Goal: Task Accomplishment & Management: Complete application form

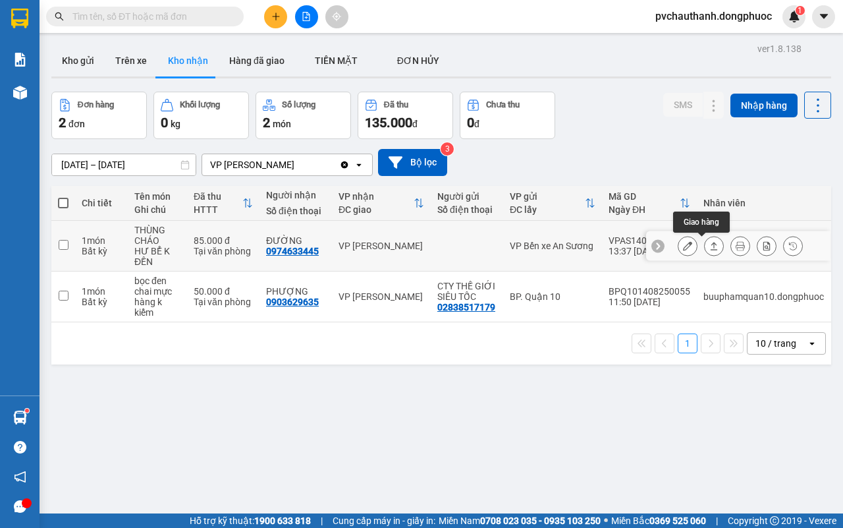
click at [711, 245] on icon at bounding box center [714, 246] width 7 height 8
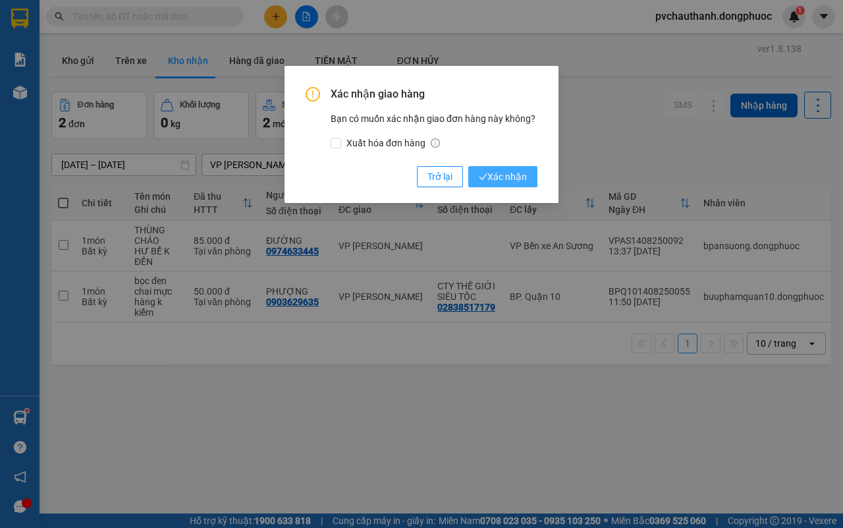
click at [508, 170] on span "Xác nhận" at bounding box center [503, 176] width 48 height 14
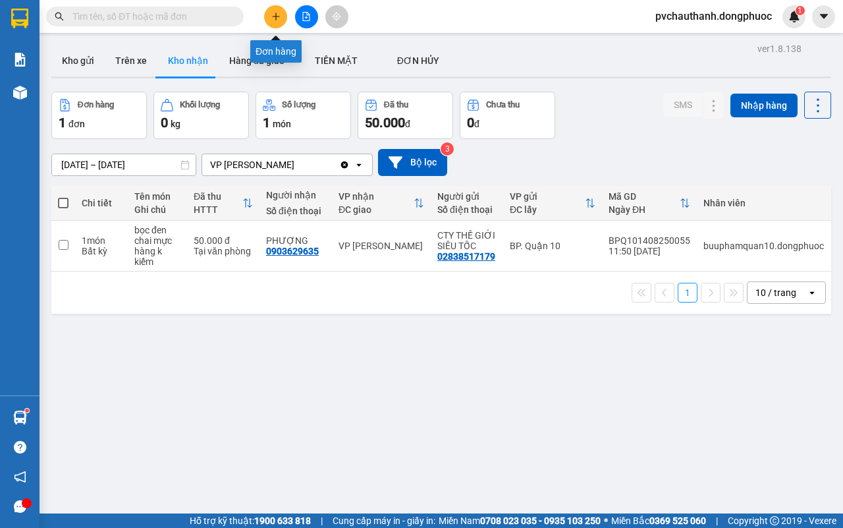
click at [270, 16] on button at bounding box center [275, 16] width 23 height 23
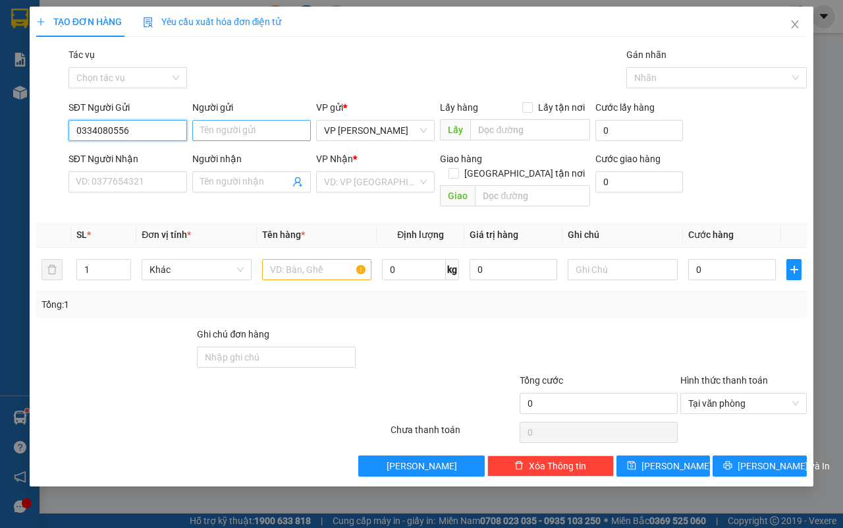
type input "0334080556"
click at [244, 132] on input "Người gửi" at bounding box center [251, 130] width 119 height 21
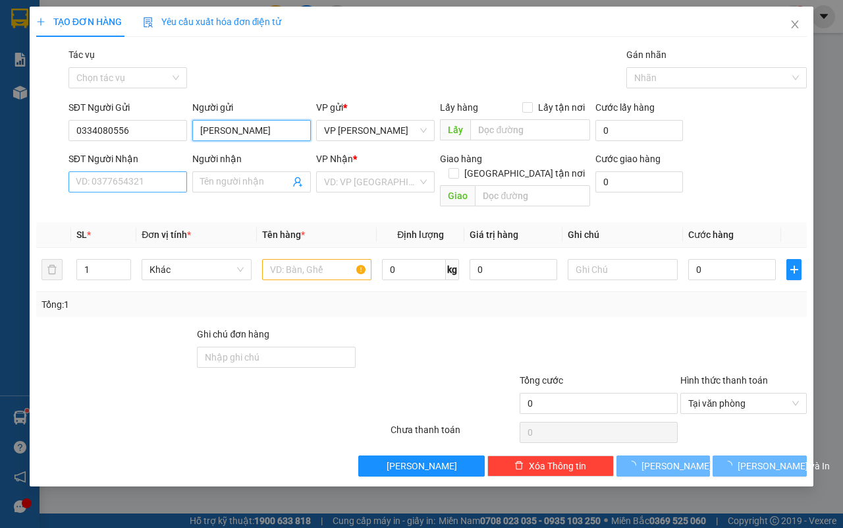
type input "[PERSON_NAME]"
click at [159, 188] on input "SĐT Người Nhận" at bounding box center [127, 181] width 119 height 21
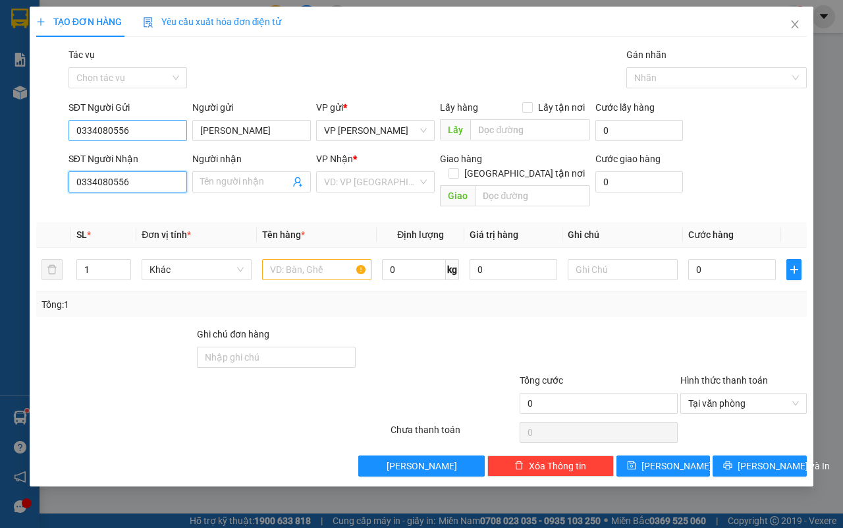
type input "0334080556"
click at [162, 127] on input "0334080556" at bounding box center [127, 130] width 119 height 21
type input "0"
type input "0355772168"
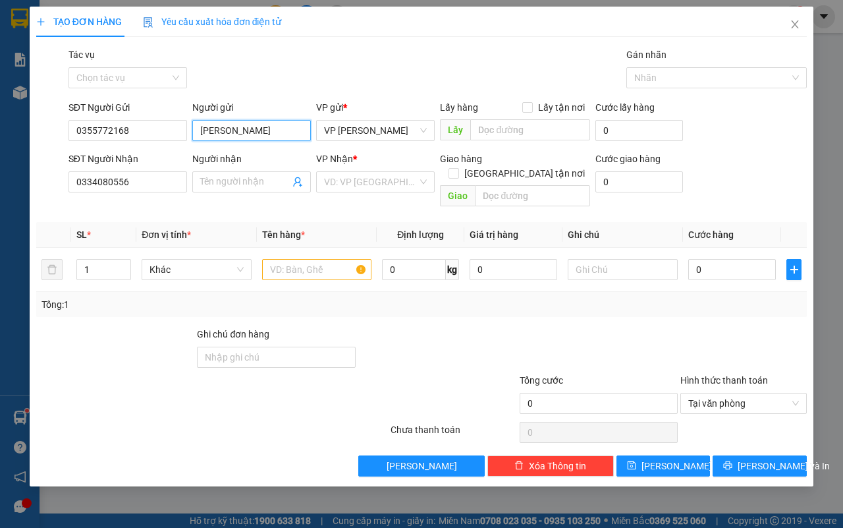
drag, startPoint x: 234, startPoint y: 132, endPoint x: 198, endPoint y: 133, distance: 36.2
click at [198, 133] on input "[PERSON_NAME]" at bounding box center [251, 130] width 119 height 21
paste input "[PERSON_NAME]"
type input "[PERSON_NAME]"
click at [255, 127] on input "[PERSON_NAME]" at bounding box center [251, 130] width 119 height 21
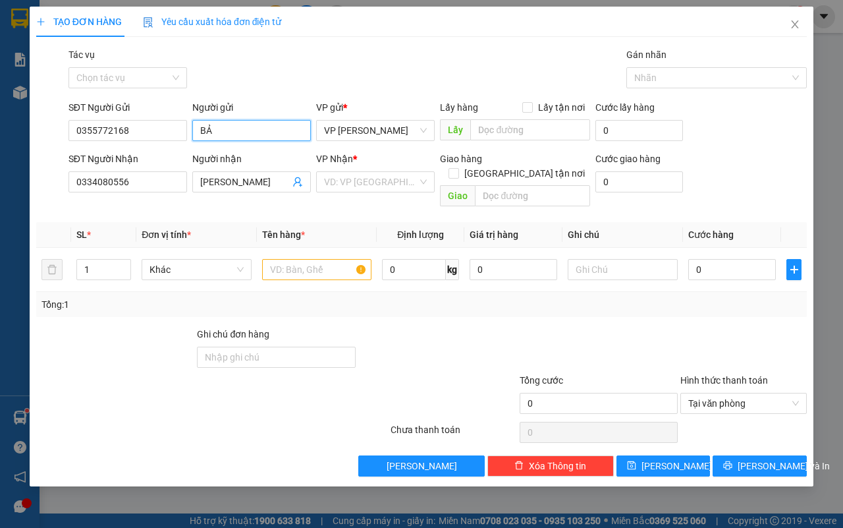
type input "B"
type input "HOÀN NAM"
click at [391, 172] on input "search" at bounding box center [371, 182] width 94 height 20
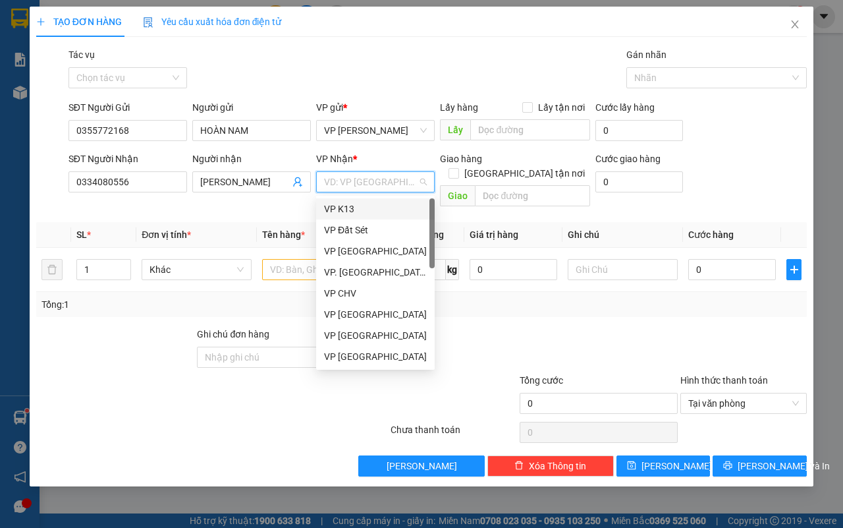
type input "A"
type input "TR"
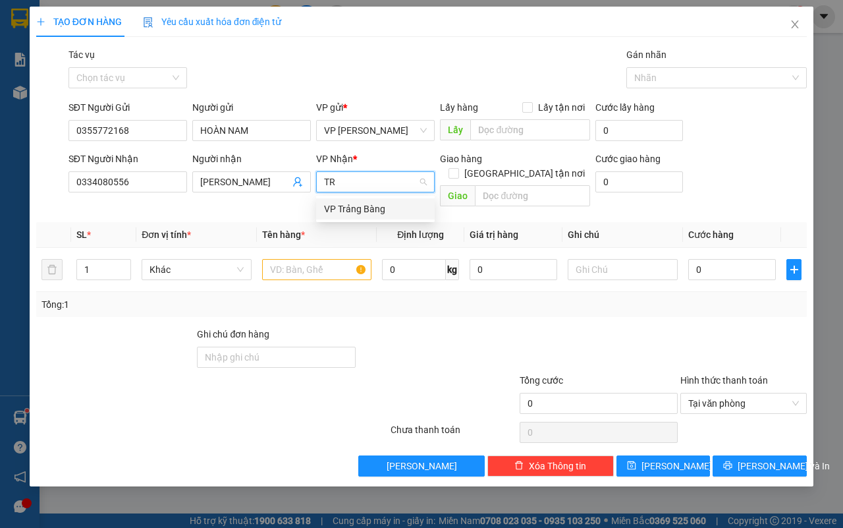
click at [370, 204] on div "VP Trảng Bàng" at bounding box center [375, 209] width 103 height 14
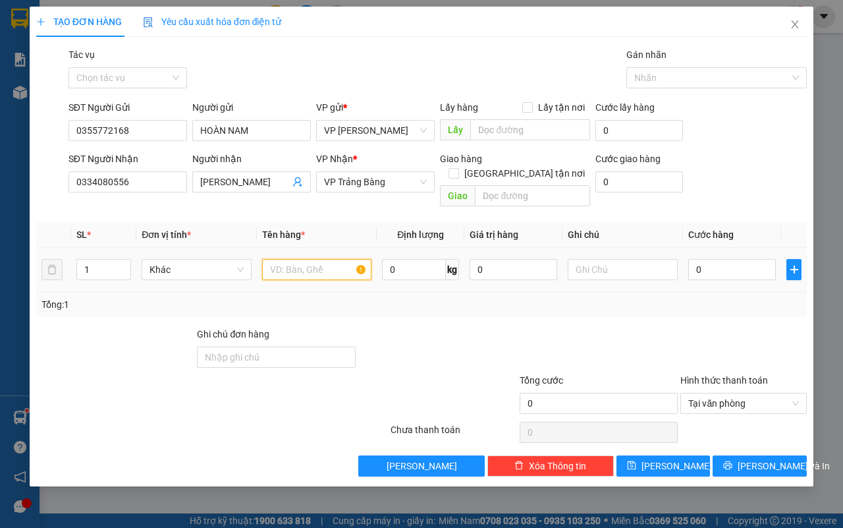
click at [317, 262] on input "text" at bounding box center [317, 269] width 110 height 21
type input "SƯỜN XE ĐẠP"
click at [632, 265] on input "text" at bounding box center [623, 269] width 110 height 21
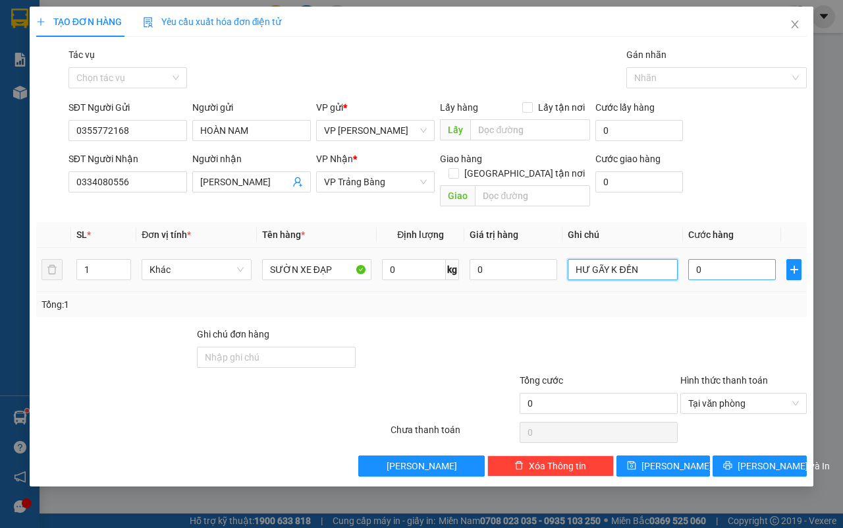
type input "HƯ GÃY K ĐỀN"
click at [719, 261] on input "0" at bounding box center [732, 269] width 88 height 21
type input "3"
type input "30"
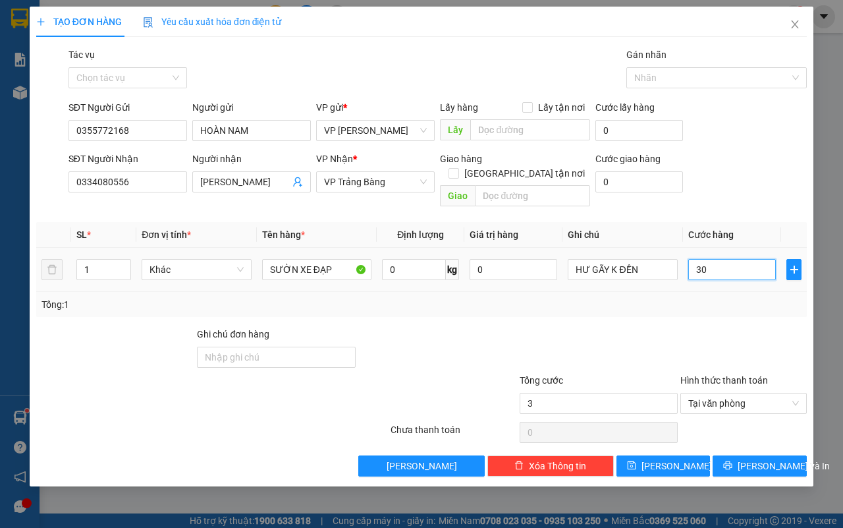
type input "30"
type input "30.000"
click at [765, 458] on span "[PERSON_NAME] và In" at bounding box center [784, 465] width 92 height 14
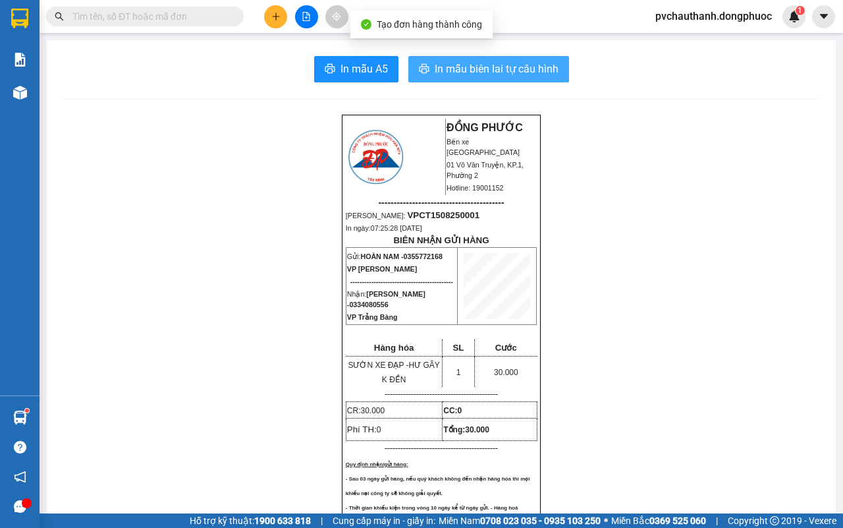
click at [454, 68] on span "In mẫu biên lai tự cấu hình" at bounding box center [497, 69] width 124 height 16
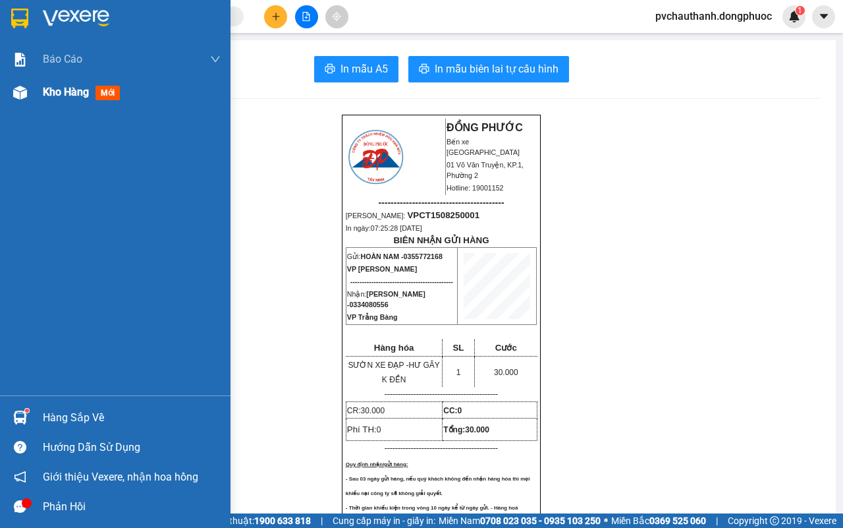
click at [57, 86] on span "Kho hàng" at bounding box center [66, 92] width 46 height 13
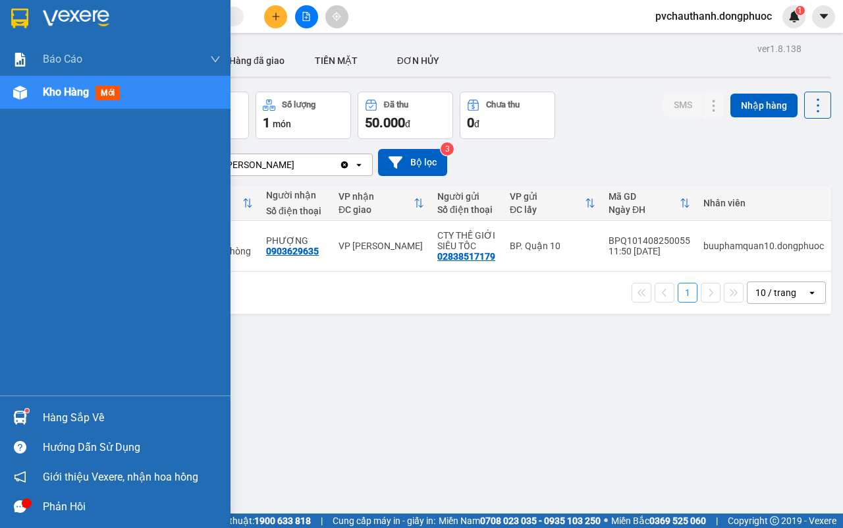
click at [73, 408] on div "Hàng sắp về" at bounding box center [132, 418] width 178 height 20
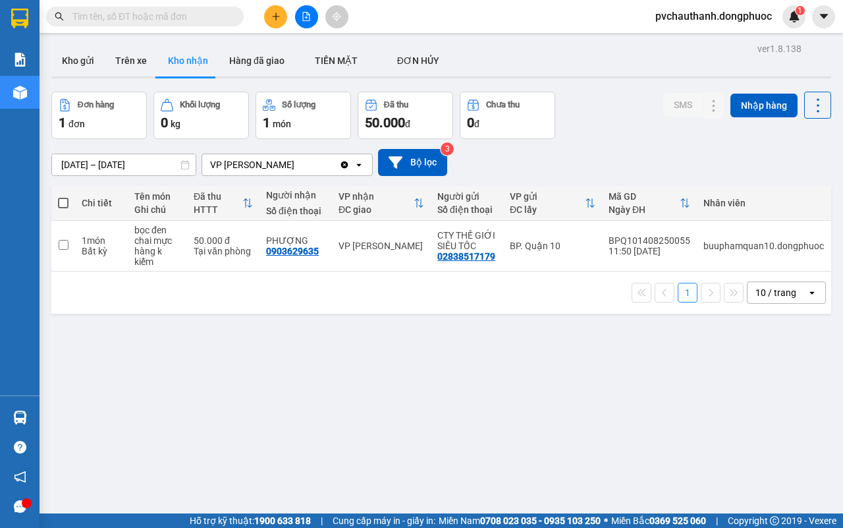
click at [392, 319] on section "Kết quả tìm kiếm ( 0 ) Bộ lọc No Data pvchauthanh.dongphuoc 1 Báo cáo Mẫu 1: Bá…" at bounding box center [421, 264] width 843 height 528
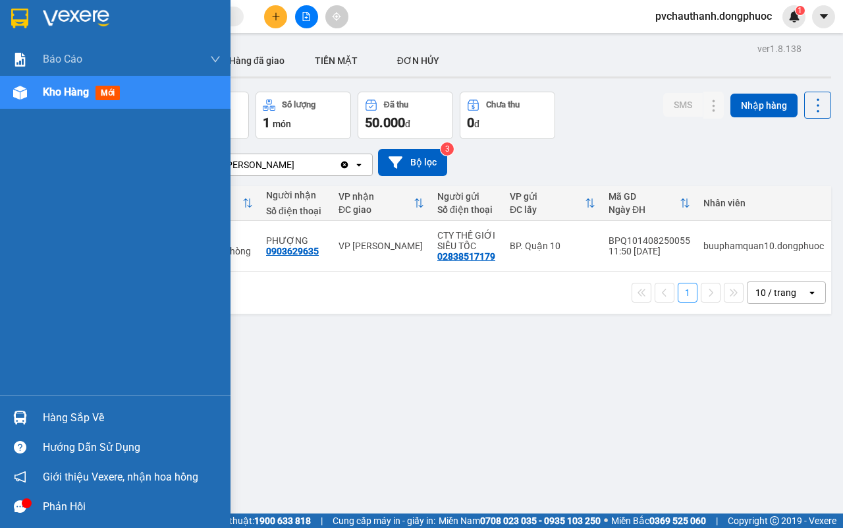
click at [57, 405] on div "Hàng sắp về" at bounding box center [115, 417] width 231 height 30
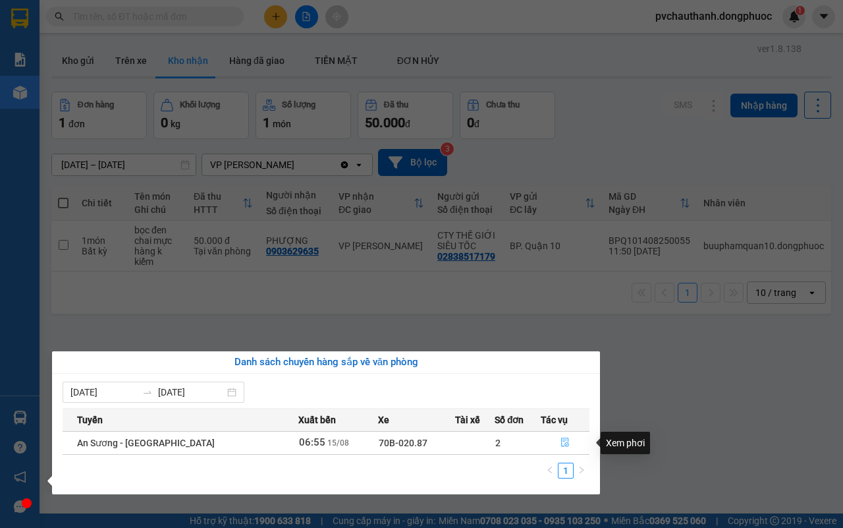
click at [563, 437] on button "button" at bounding box center [564, 442] width 47 height 21
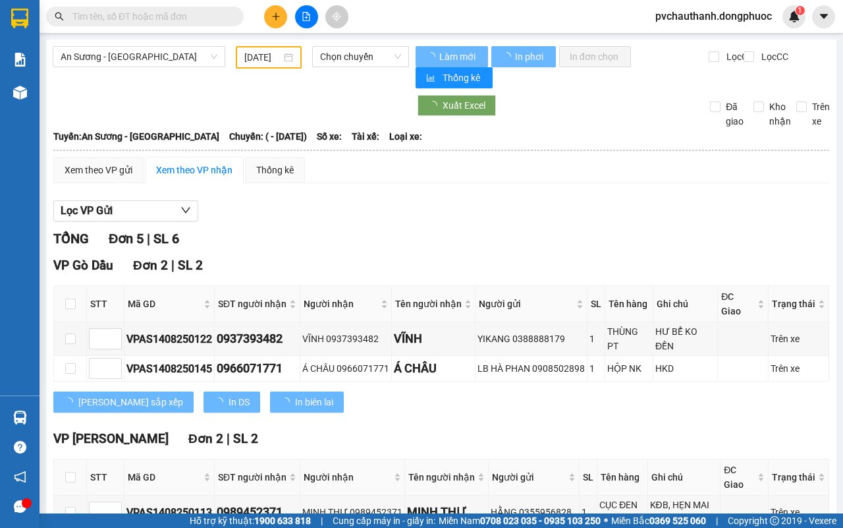
type input "[DATE]"
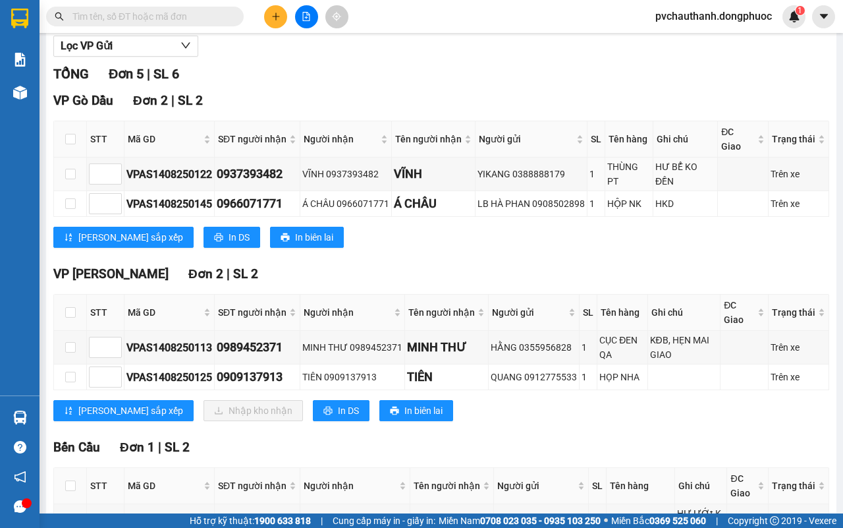
scroll to position [247, 0]
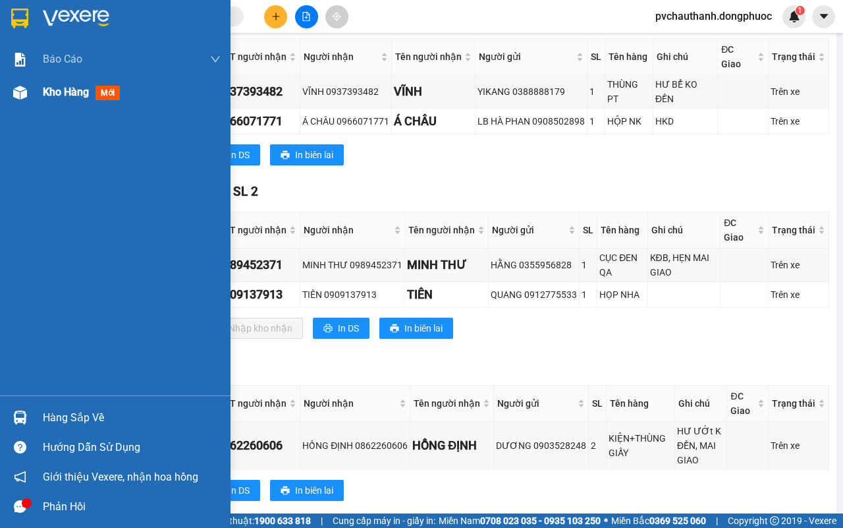
click at [64, 100] on div "Kho hàng mới" at bounding box center [84, 92] width 82 height 16
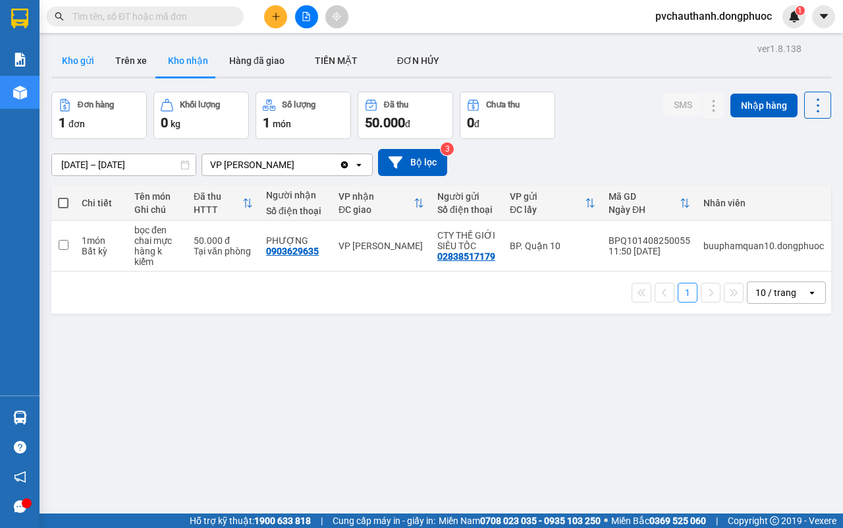
click at [84, 64] on button "Kho gửi" at bounding box center [77, 61] width 53 height 32
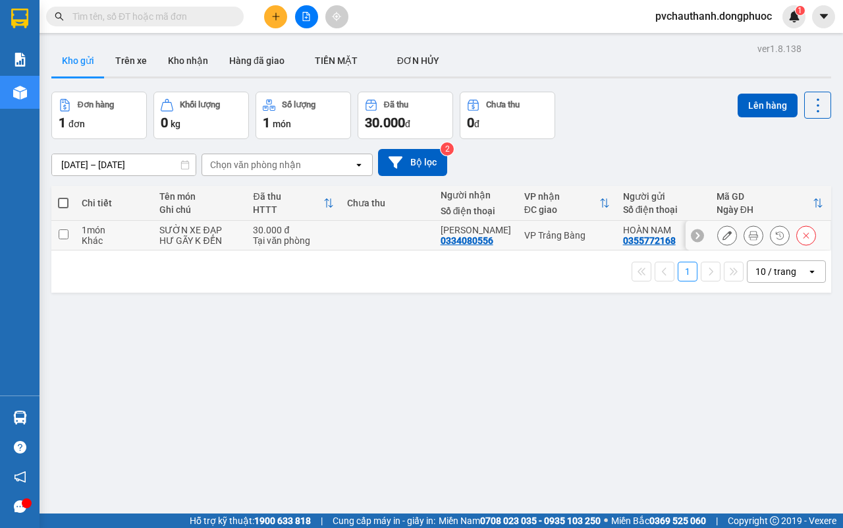
click at [248, 236] on td "30.000 đ Tại văn phòng" at bounding box center [293, 236] width 94 height 30
checkbox input "true"
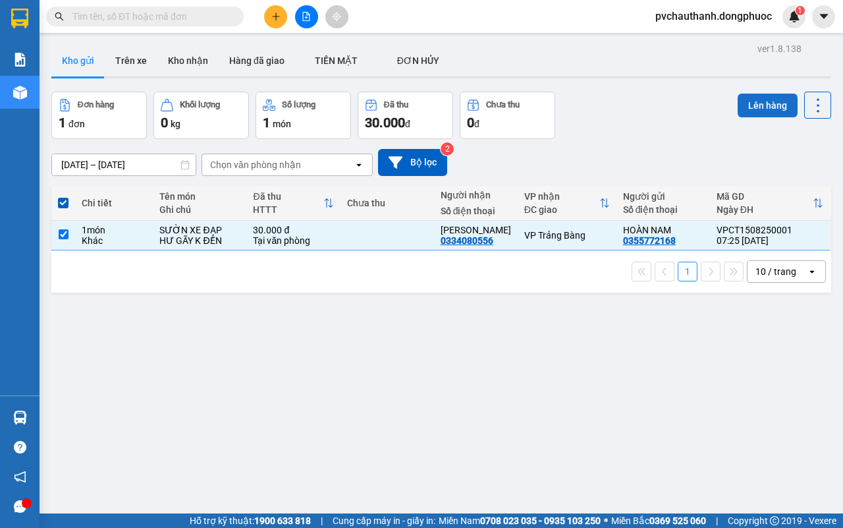
click at [759, 100] on button "Lên hàng" at bounding box center [768, 106] width 60 height 24
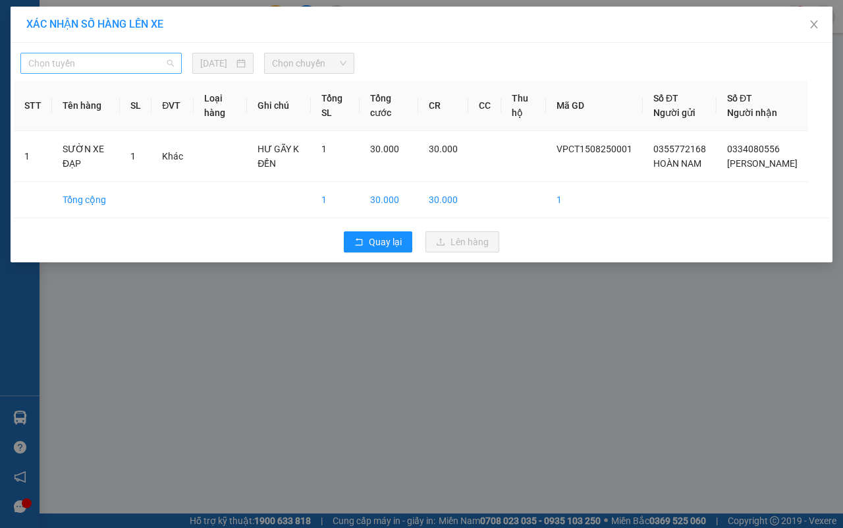
click at [142, 66] on span "Chọn tuyến" at bounding box center [101, 63] width 146 height 20
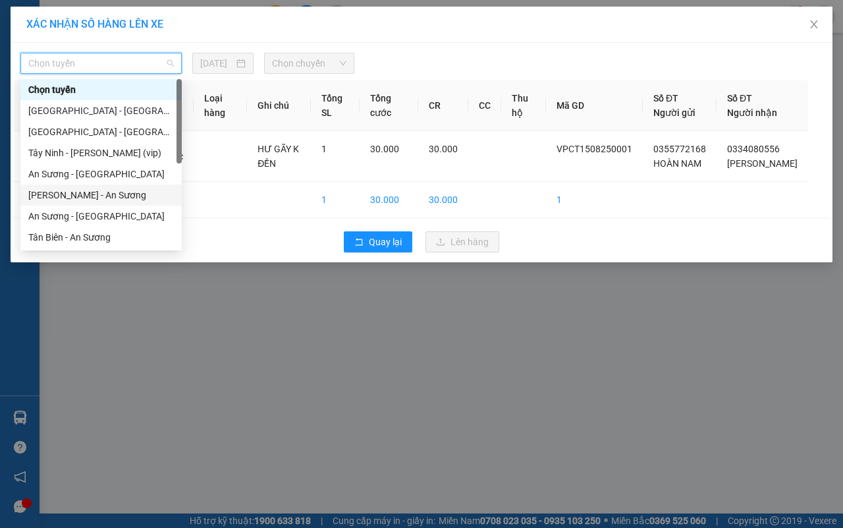
click at [74, 192] on div "[PERSON_NAME] - An Sương" at bounding box center [101, 195] width 146 height 14
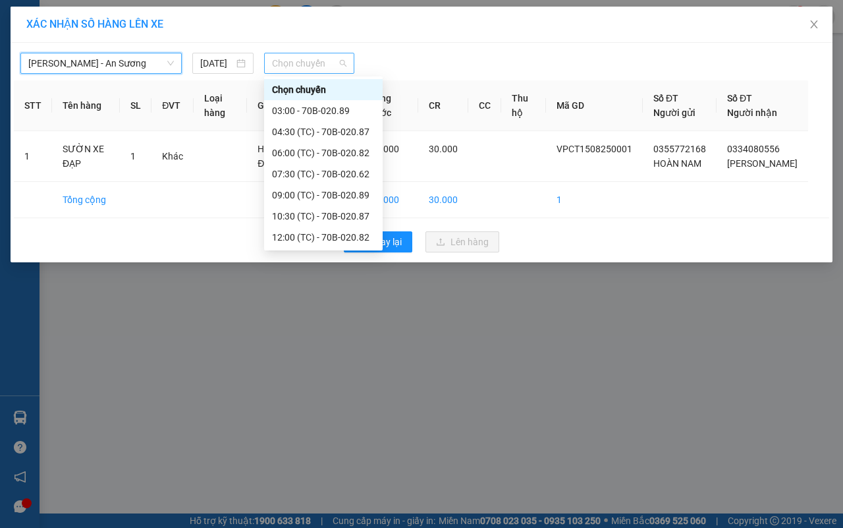
click at [291, 60] on span "Chọn chuyến" at bounding box center [309, 63] width 74 height 20
click at [308, 170] on div "07:30 (TC) - 70B-020.62" at bounding box center [323, 174] width 103 height 14
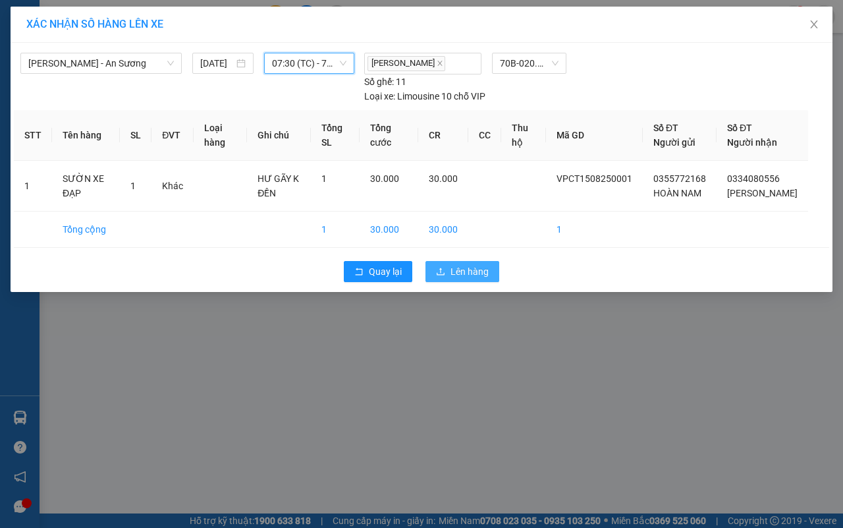
click at [456, 279] on span "Lên hàng" at bounding box center [469, 271] width 38 height 14
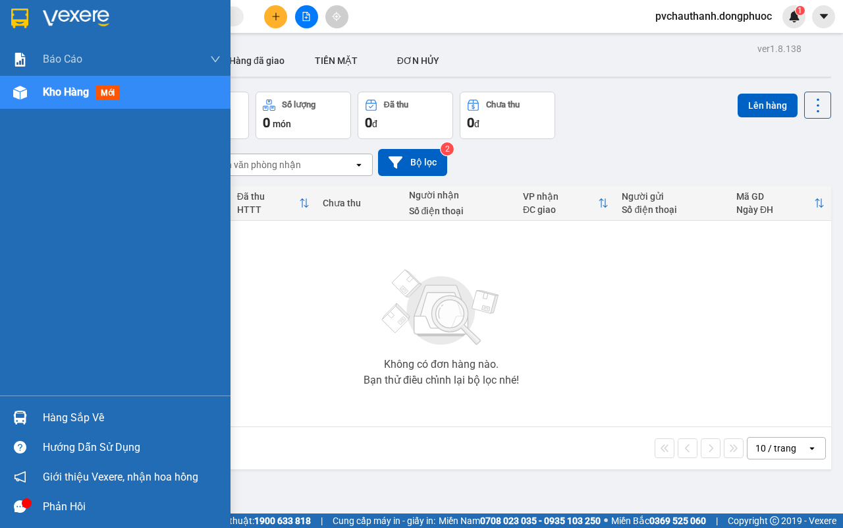
click at [69, 410] on div "Hàng sắp về" at bounding box center [132, 418] width 178 height 20
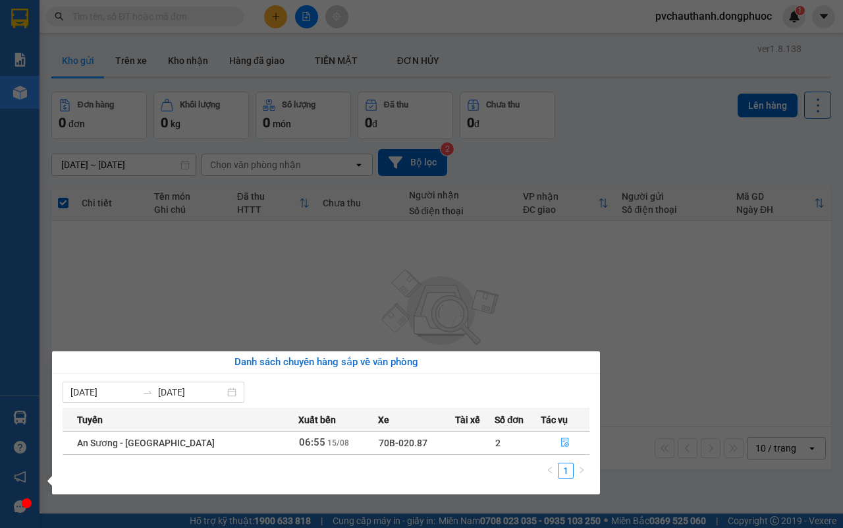
click at [225, 298] on section "Kết quả tìm kiếm ( 0 ) Bộ lọc No Data pvchauthanh.dongphuoc 1 Báo cáo Mẫu 1: Bá…" at bounding box center [421, 264] width 843 height 528
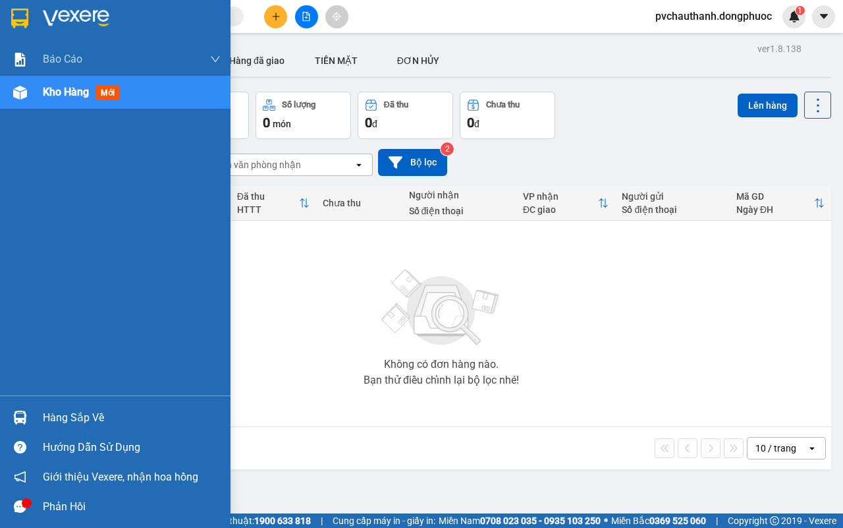
click at [45, 410] on div "Hàng sắp về" at bounding box center [132, 418] width 178 height 20
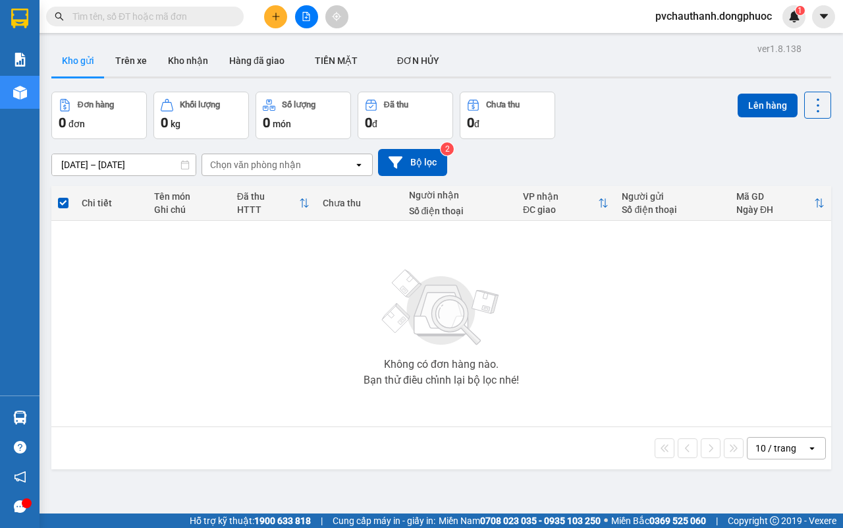
drag, startPoint x: 251, startPoint y: 290, endPoint x: 234, endPoint y: 234, distance: 58.5
click at [250, 290] on section "Kết quả tìm kiếm ( 0 ) Bộ lọc No Data pvchauthanh.dongphuoc 1 Báo cáo Mẫu 1: Bá…" at bounding box center [421, 264] width 843 height 528
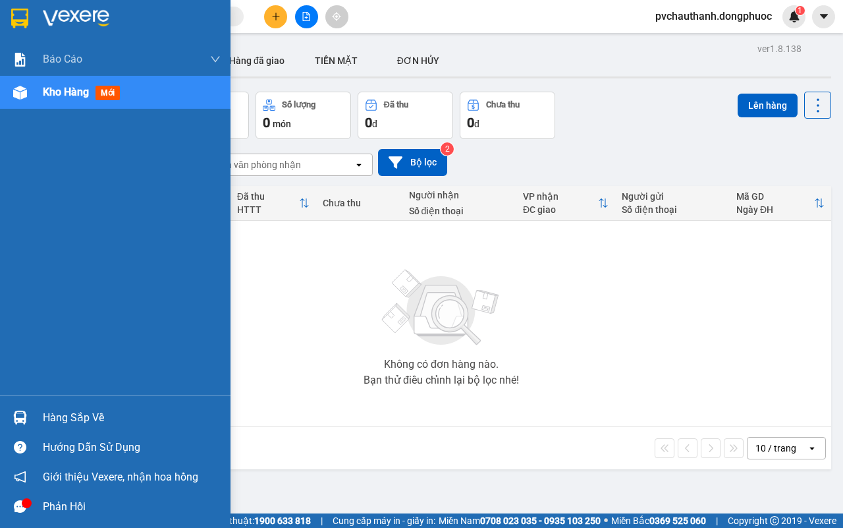
click at [48, 423] on div "Hàng sắp về" at bounding box center [132, 418] width 178 height 20
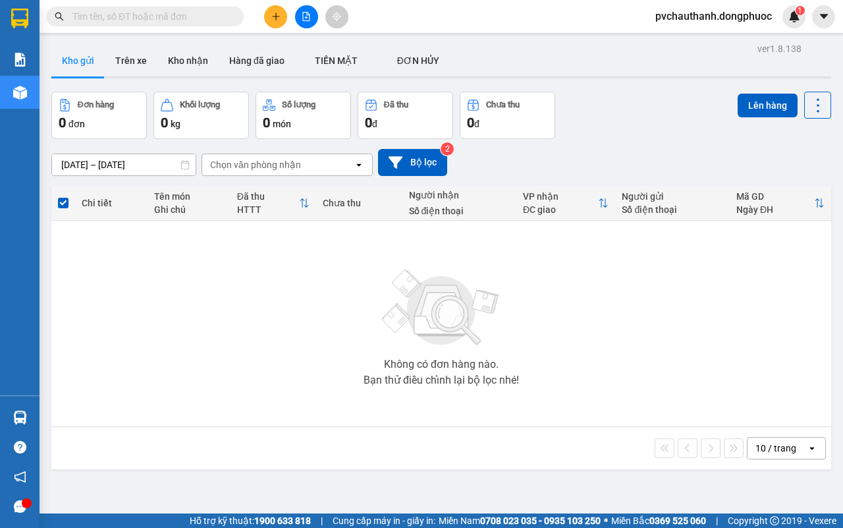
click at [285, 282] on section "Kết quả tìm kiếm ( 0 ) Bộ lọc No Data pvchauthanh.dongphuoc 1 Báo cáo Mẫu 1: Bá…" at bounding box center [421, 264] width 843 height 528
